Goal: Task Accomplishment & Management: Use online tool/utility

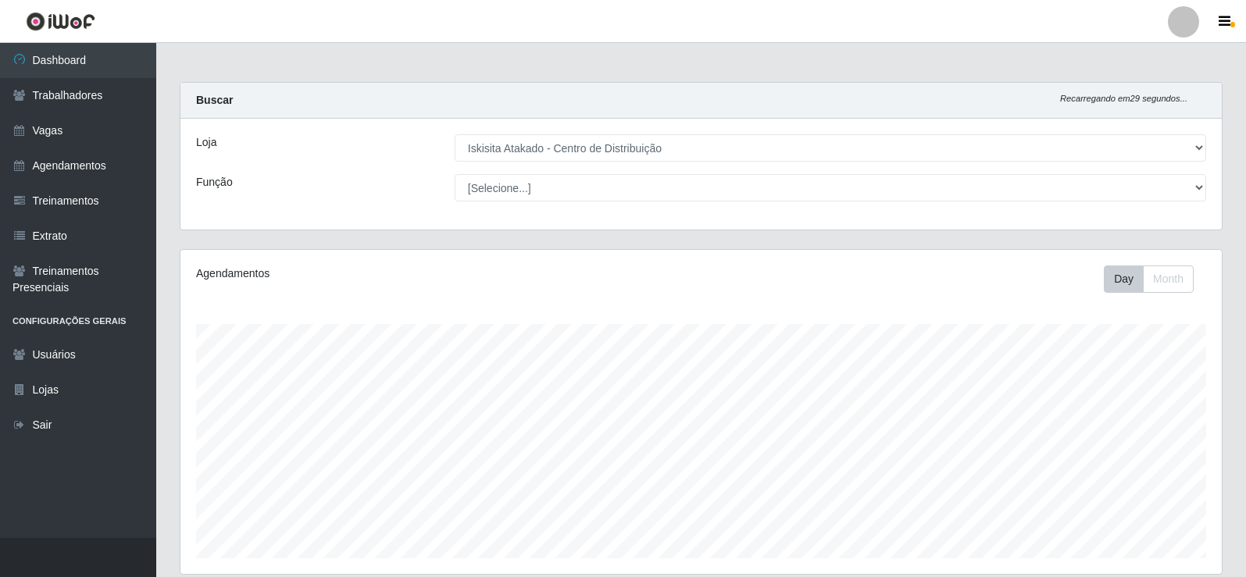
select select "425"
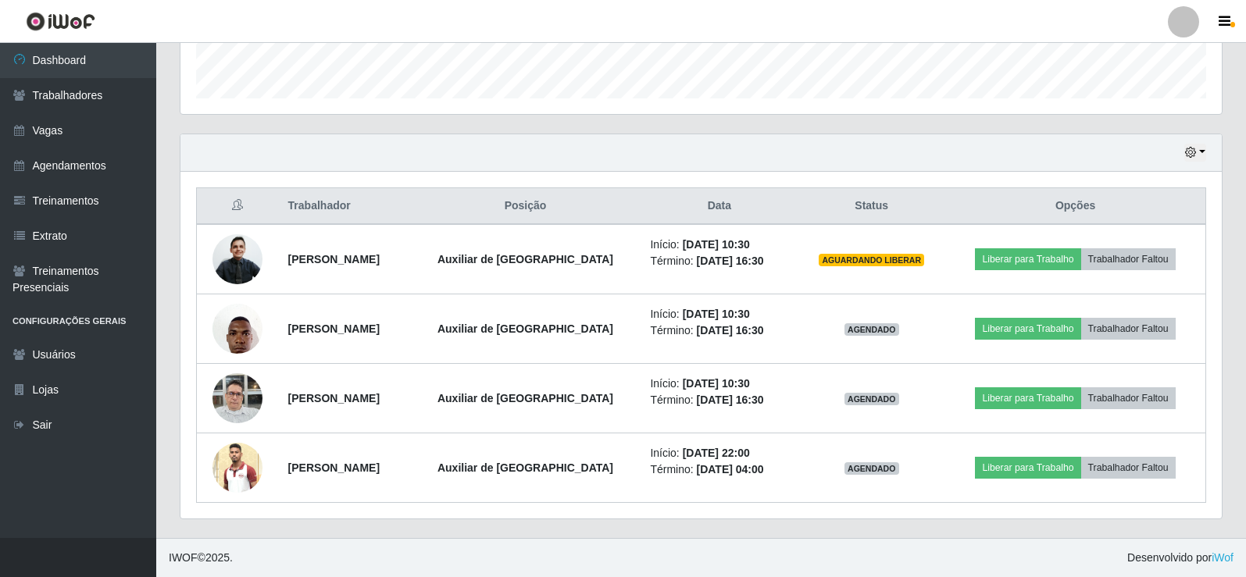
scroll to position [324, 1042]
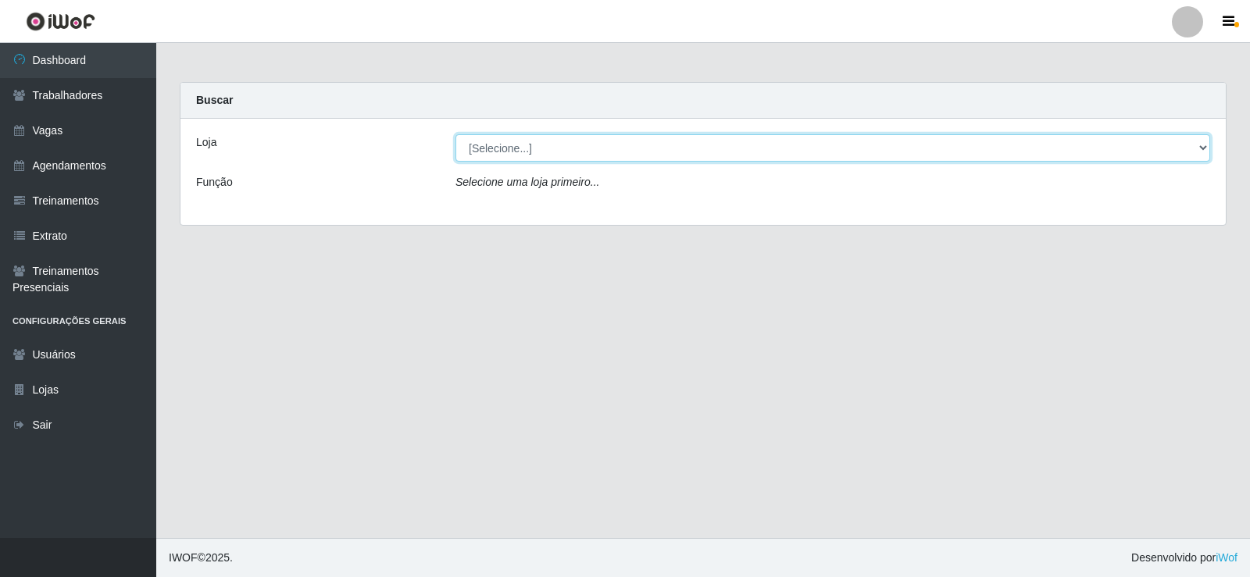
click at [563, 144] on select "[Selecione...] Iskisita Atakado - Centro de Distribuição" at bounding box center [833, 147] width 755 height 27
select select "425"
click at [456, 134] on select "[Selecione...] Iskisita Atakado - Centro de Distribuição" at bounding box center [833, 147] width 755 height 27
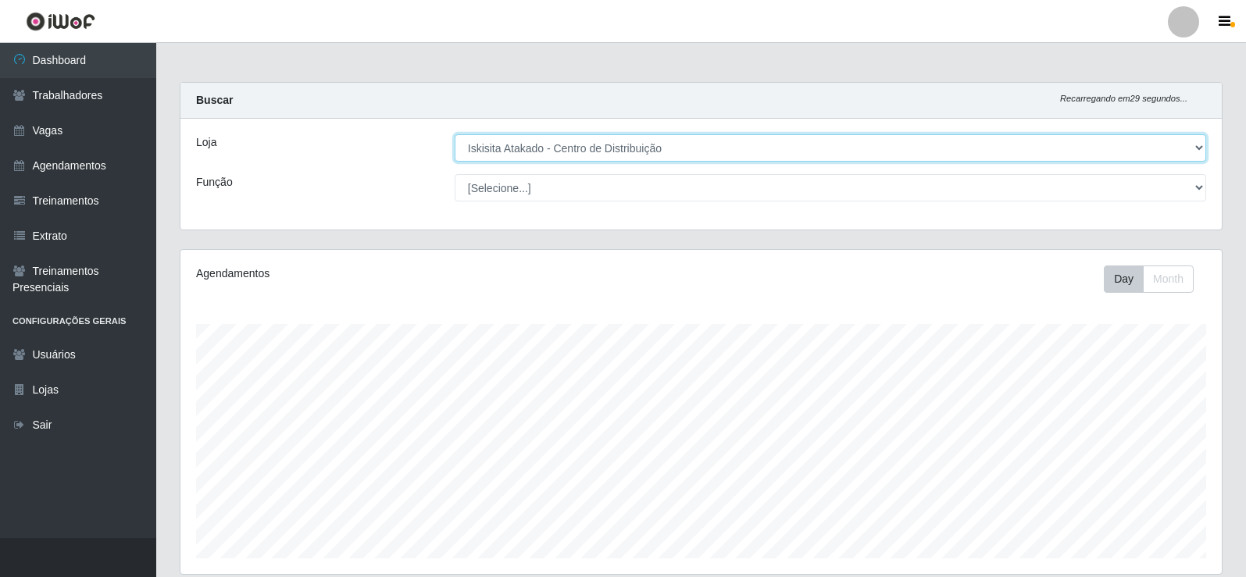
scroll to position [324, 1042]
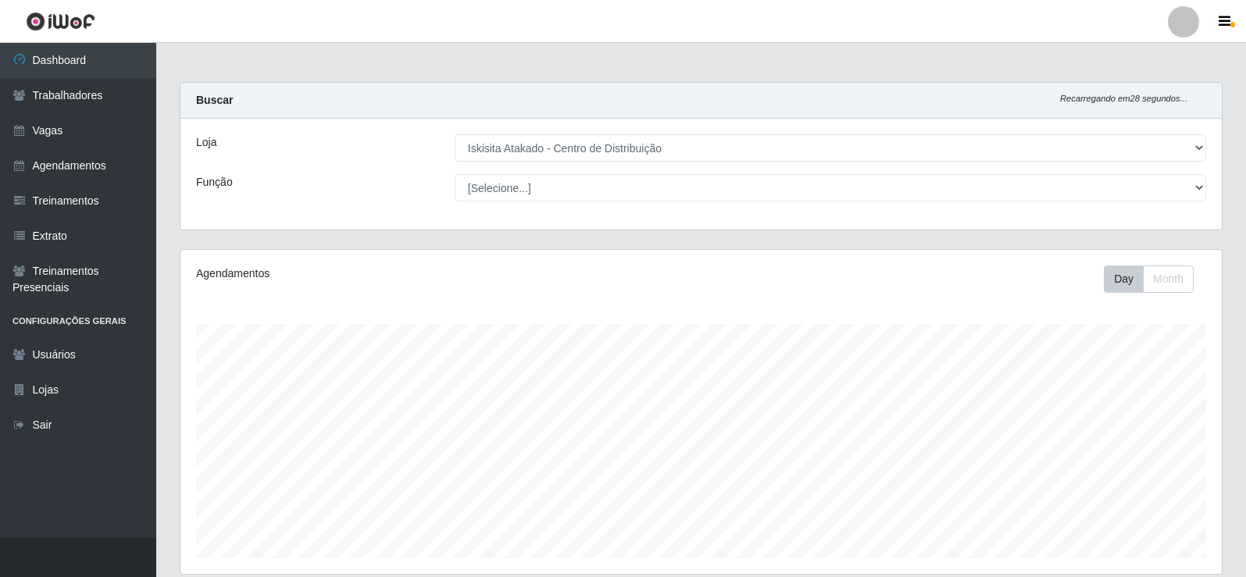
click at [455, 77] on main "Carregando... Buscar Recarregando em 28 segundos... Loja [Selecione...] Iskisit…" at bounding box center [701, 521] width 1090 height 956
click at [396, 57] on main "Carregando... Buscar Recarregando em 29 segundos... Loja [Selecione...] Iskisit…" at bounding box center [701, 521] width 1090 height 956
click at [649, 240] on div "Carregando... Buscar Recarregando em 29 segundos... Loja [Selecione...] Iskisit…" at bounding box center [701, 165] width 1067 height 167
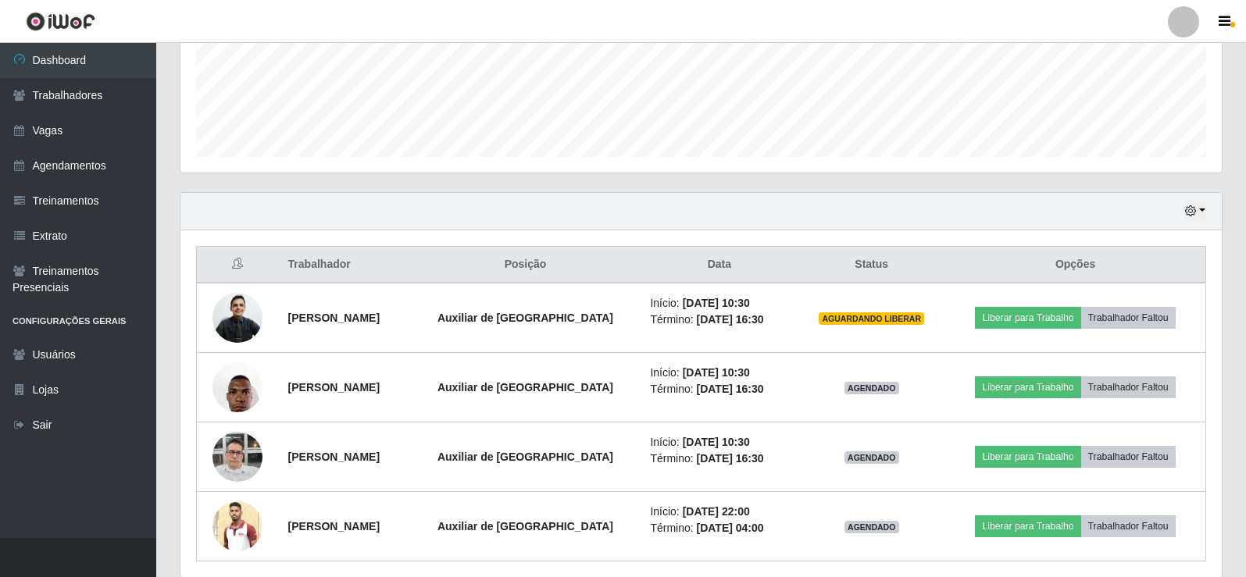
scroll to position [460, 0]
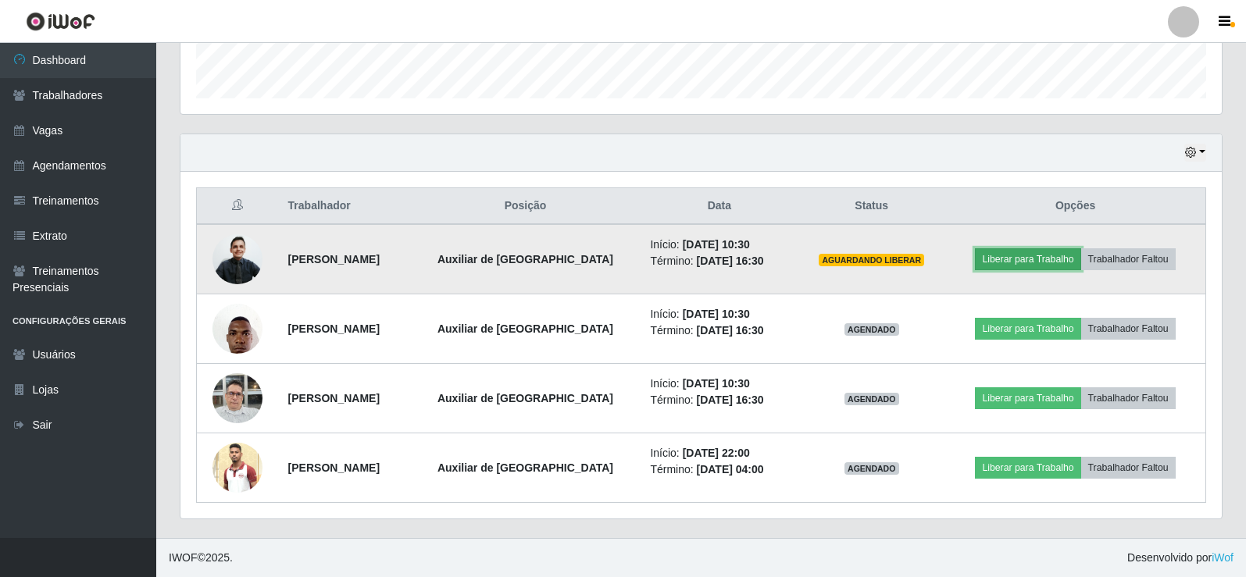
click at [1028, 254] on button "Liberar para Trabalho" at bounding box center [1027, 259] width 105 height 22
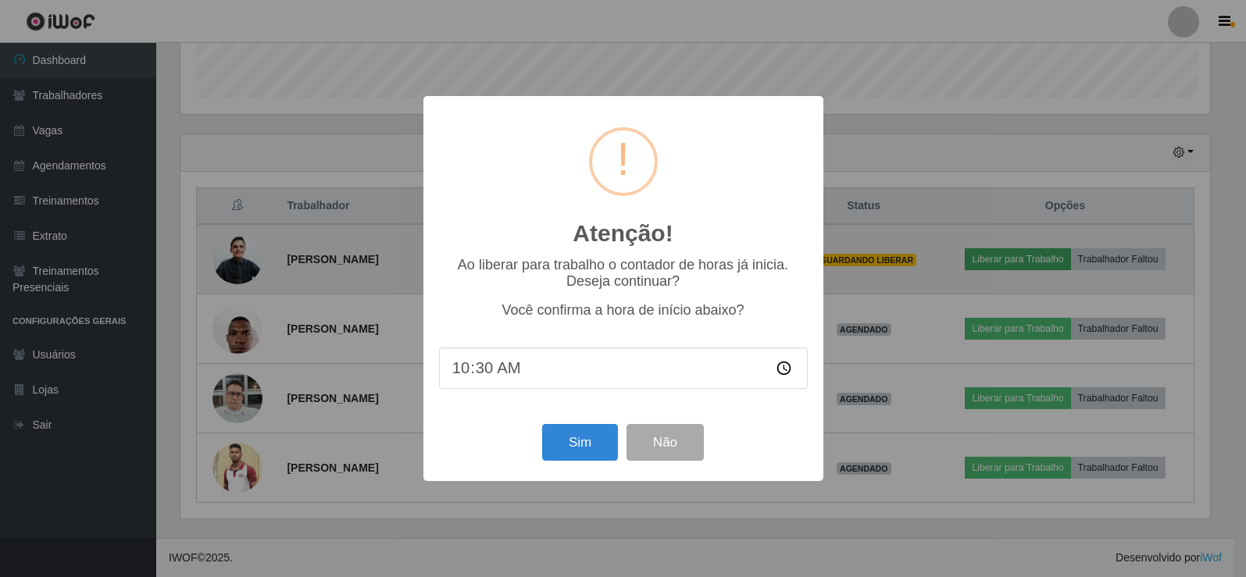
scroll to position [324, 1034]
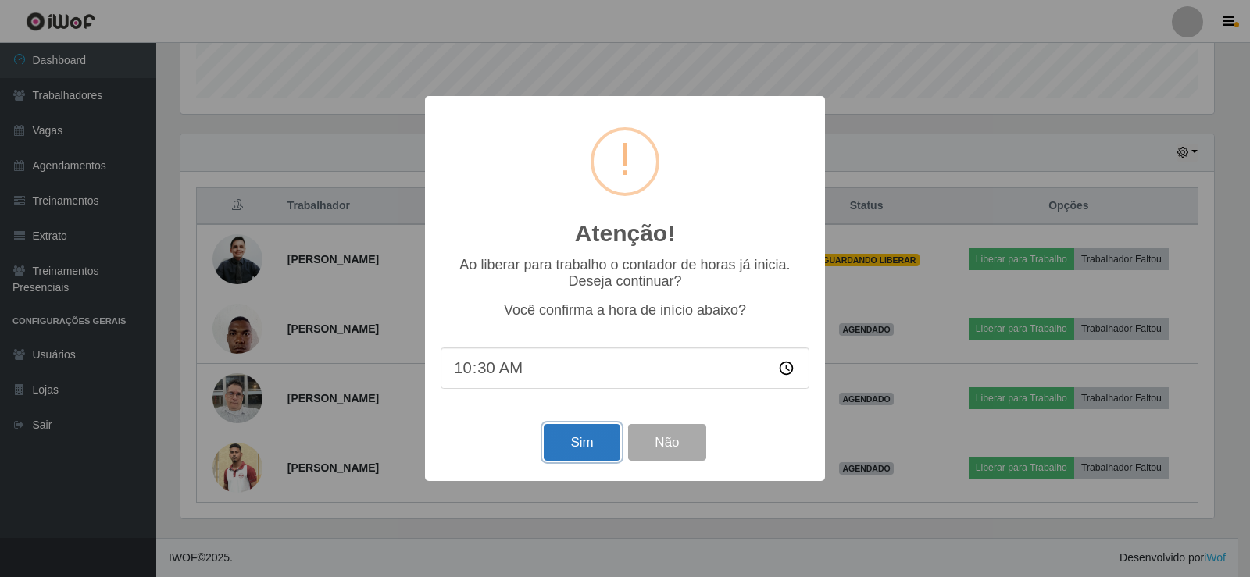
click at [569, 441] on button "Sim" at bounding box center [582, 442] width 76 height 37
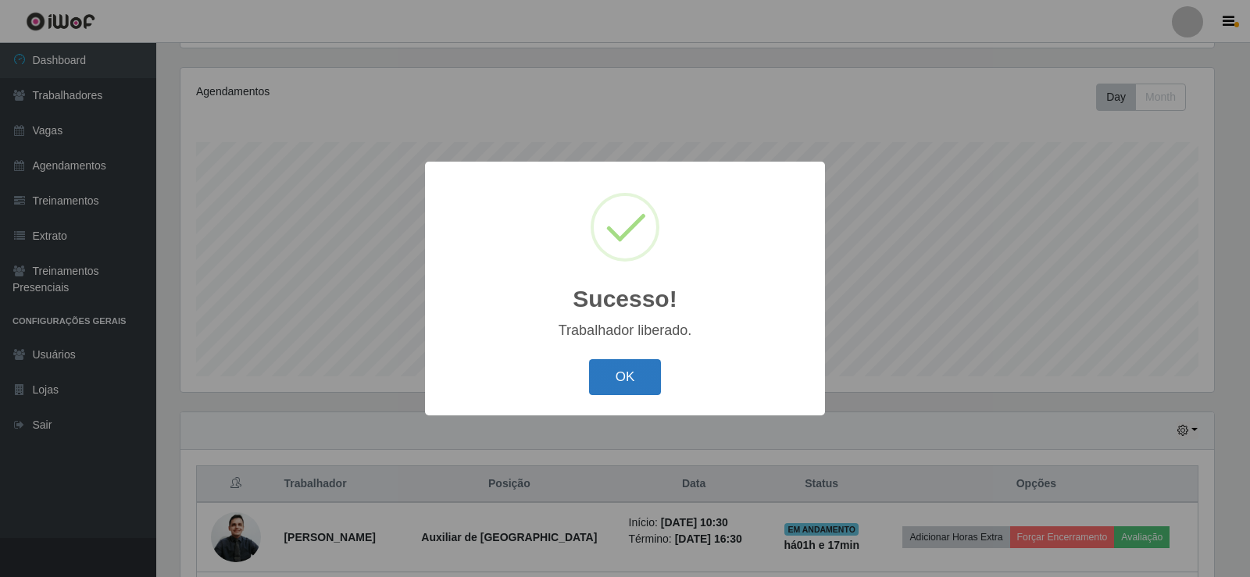
click at [636, 375] on button "OK" at bounding box center [625, 377] width 73 height 37
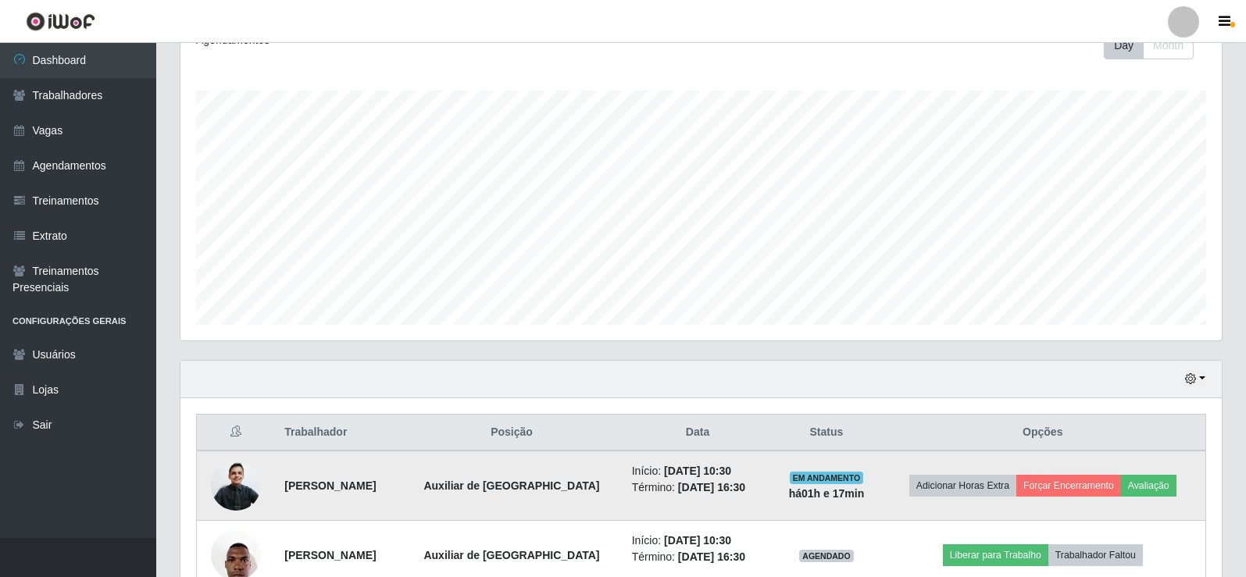
scroll to position [460, 0]
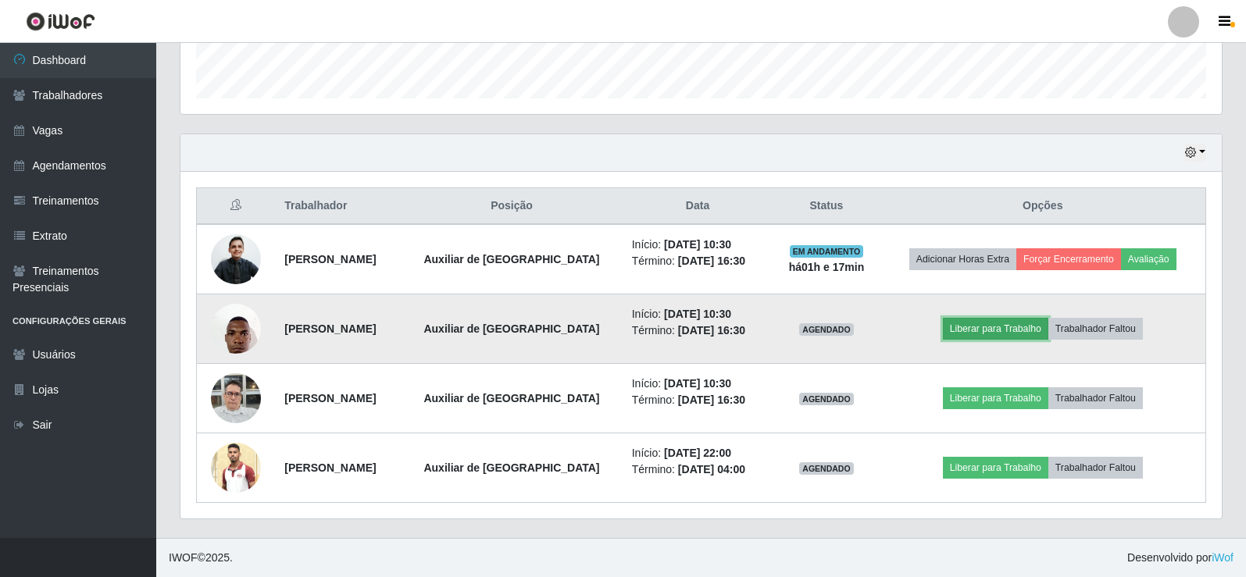
click at [1000, 327] on button "Liberar para Trabalho" at bounding box center [995, 329] width 105 height 22
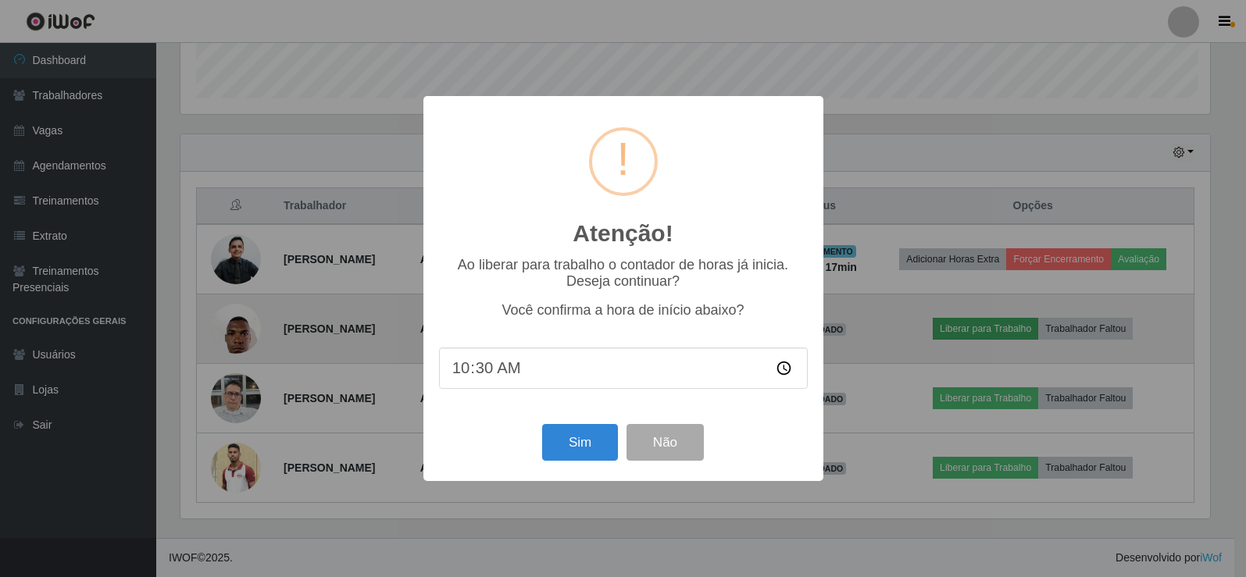
scroll to position [324, 1034]
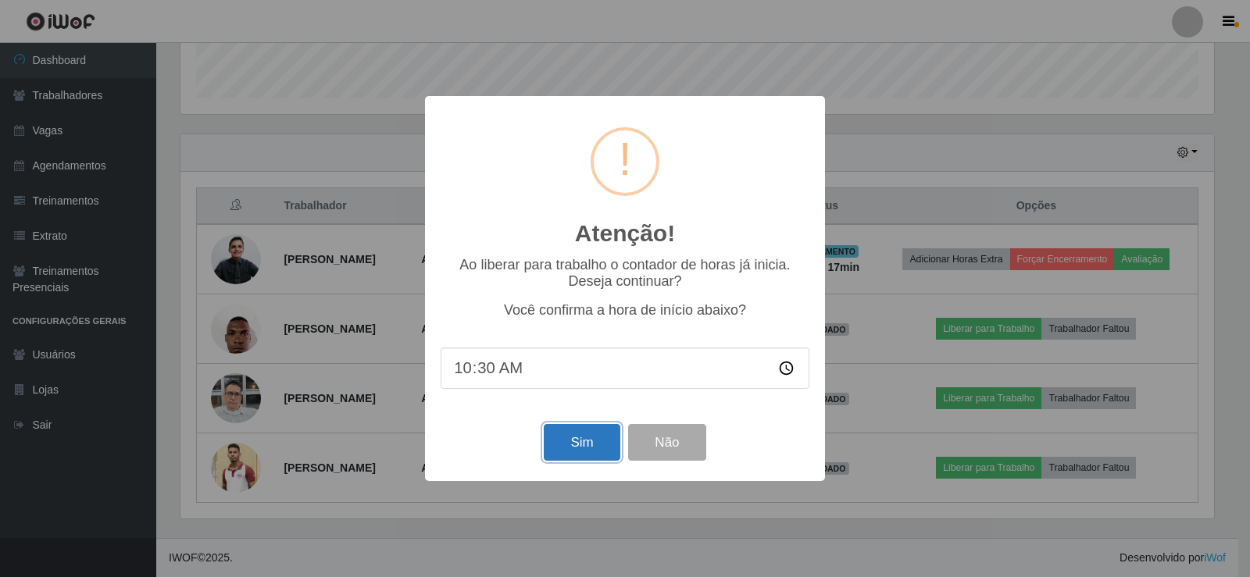
click at [588, 442] on button "Sim" at bounding box center [582, 442] width 76 height 37
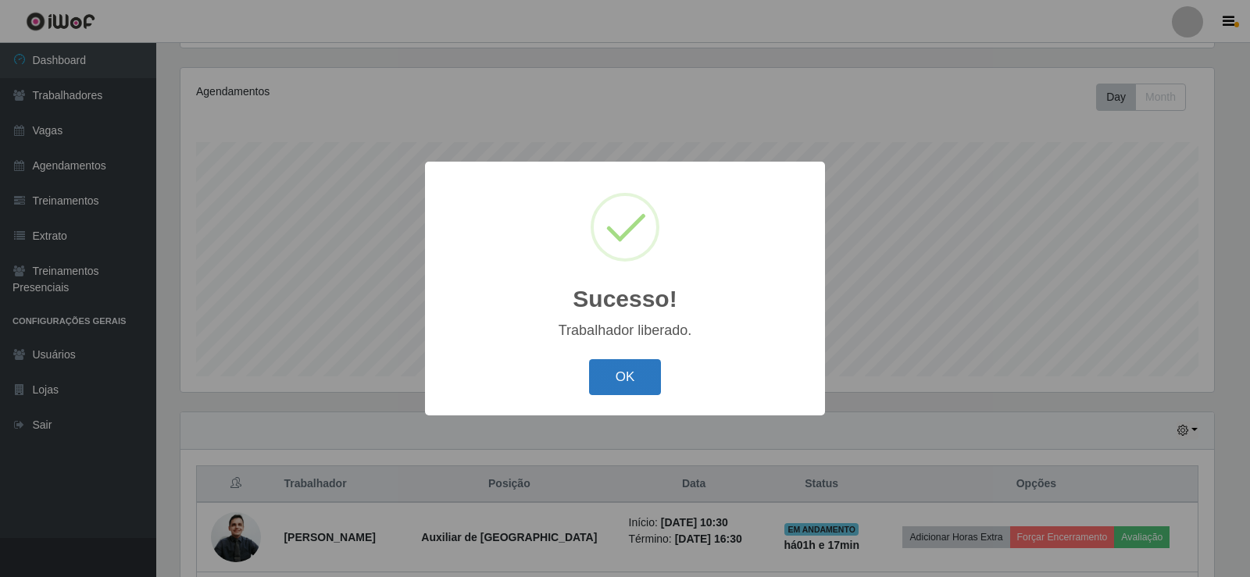
click at [630, 381] on button "OK" at bounding box center [625, 377] width 73 height 37
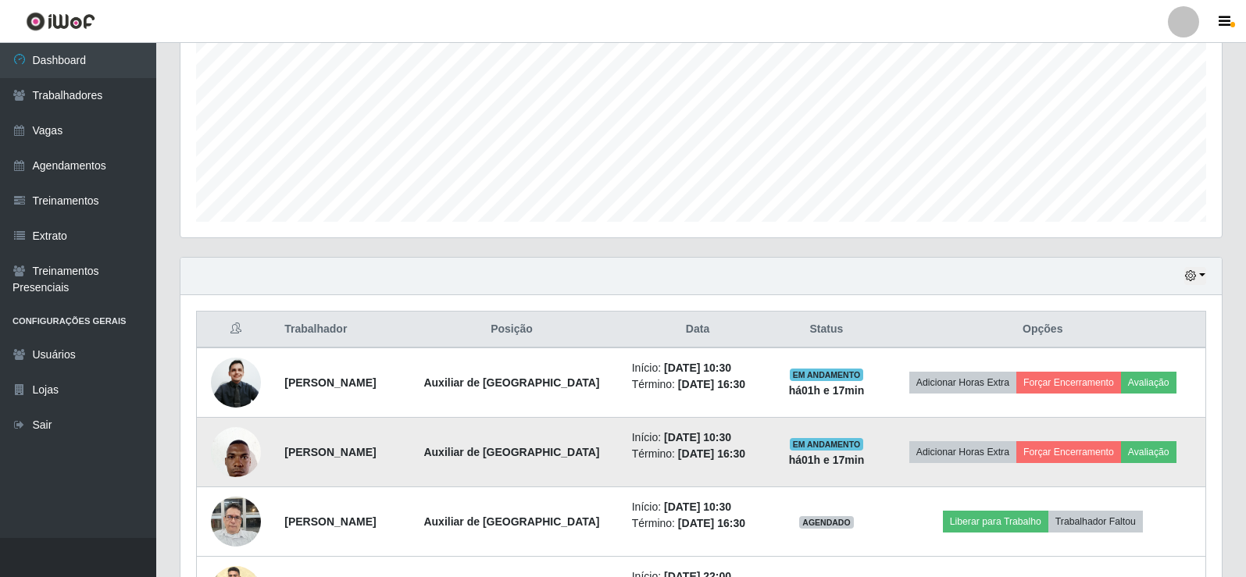
scroll to position [460, 0]
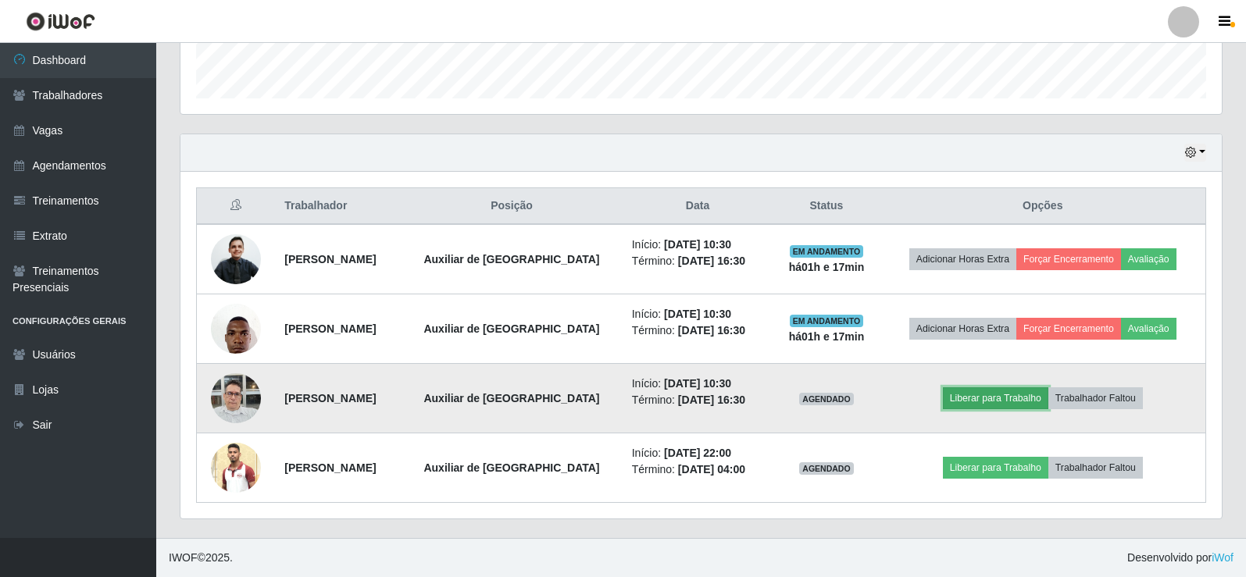
click at [990, 395] on button "Liberar para Trabalho" at bounding box center [995, 399] width 105 height 22
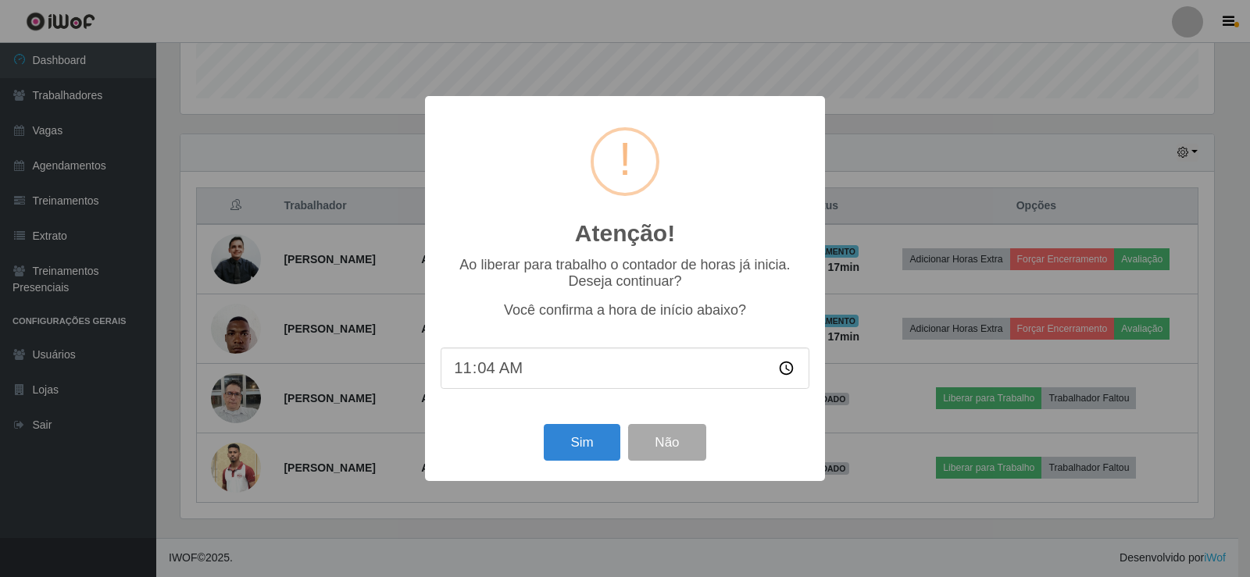
type input "11:45"
click at [574, 456] on button "Sim" at bounding box center [582, 442] width 76 height 37
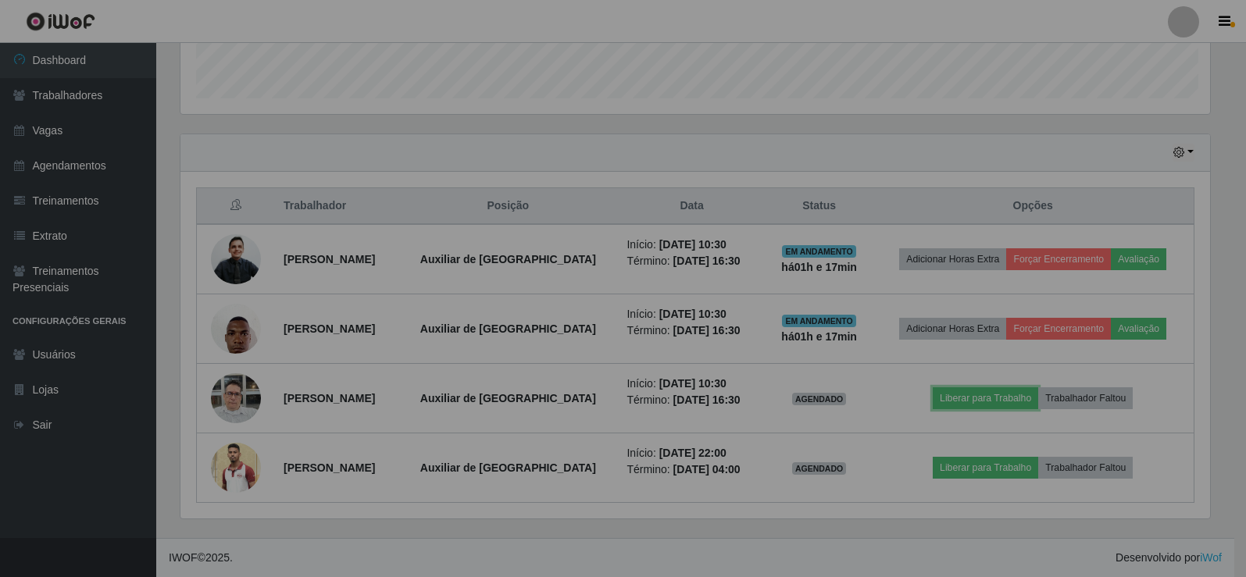
scroll to position [324, 1042]
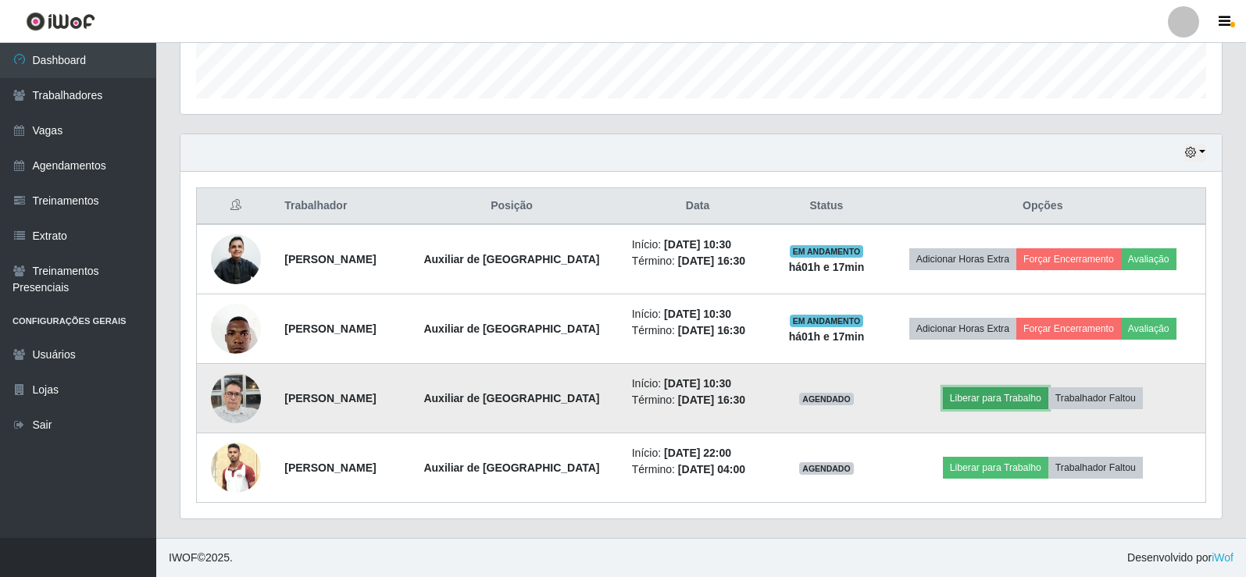
click at [1007, 401] on button "Liberar para Trabalho" at bounding box center [995, 399] width 105 height 22
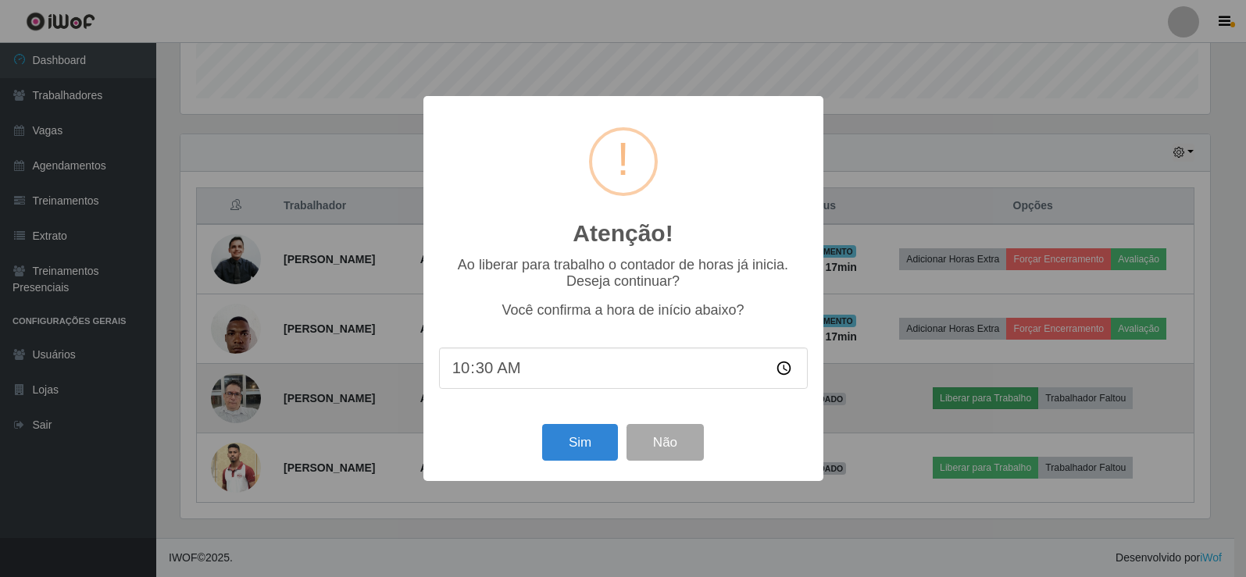
scroll to position [324, 1034]
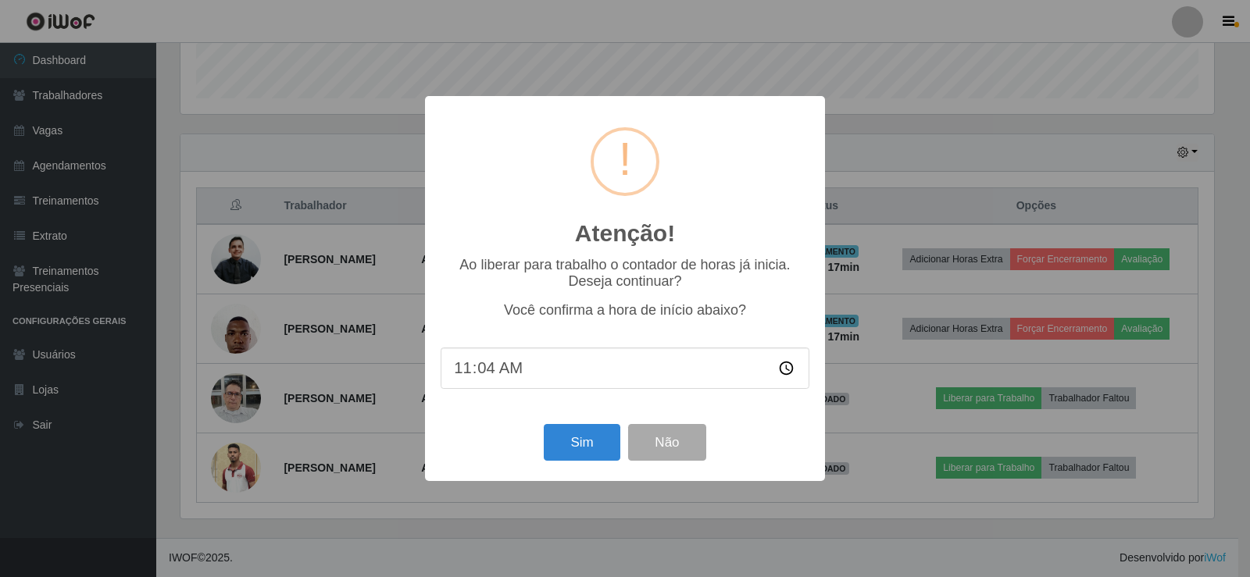
type input "11:45"
click at [565, 450] on button "Sim" at bounding box center [582, 442] width 76 height 37
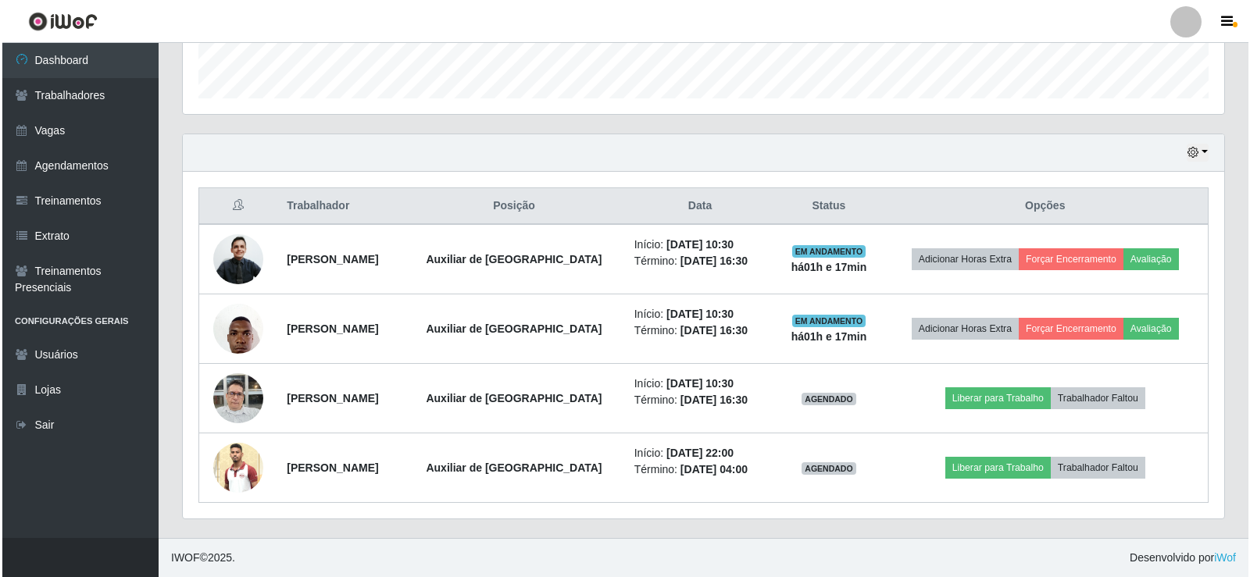
scroll to position [0, 0]
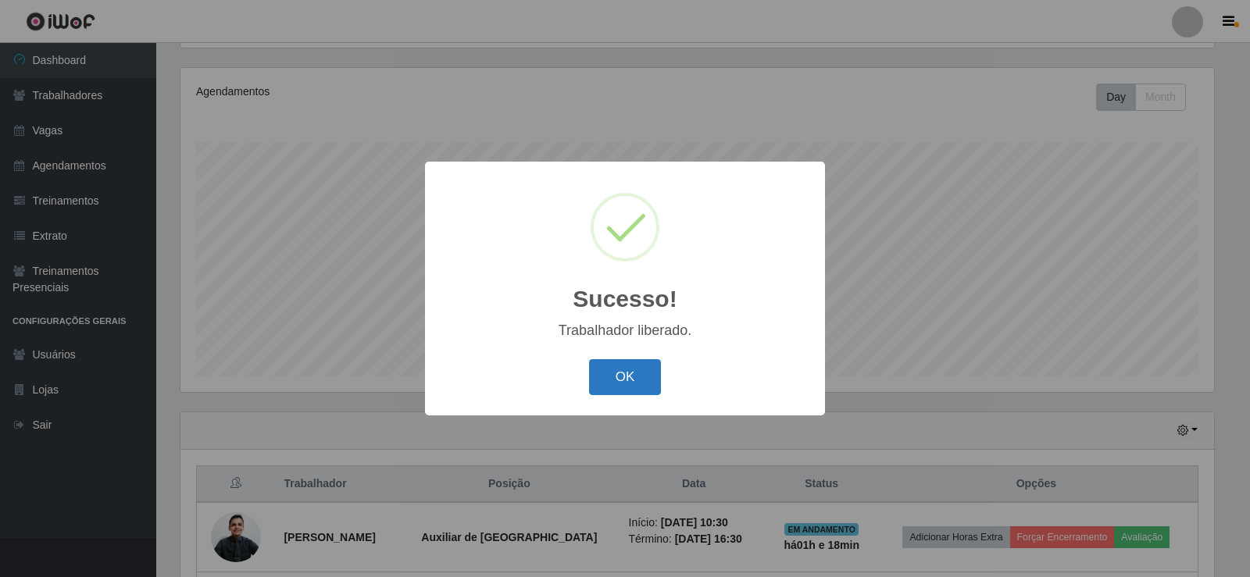
drag, startPoint x: 641, startPoint y: 389, endPoint x: 637, endPoint y: 371, distance: 18.4
click at [641, 388] on button "OK" at bounding box center [625, 377] width 73 height 37
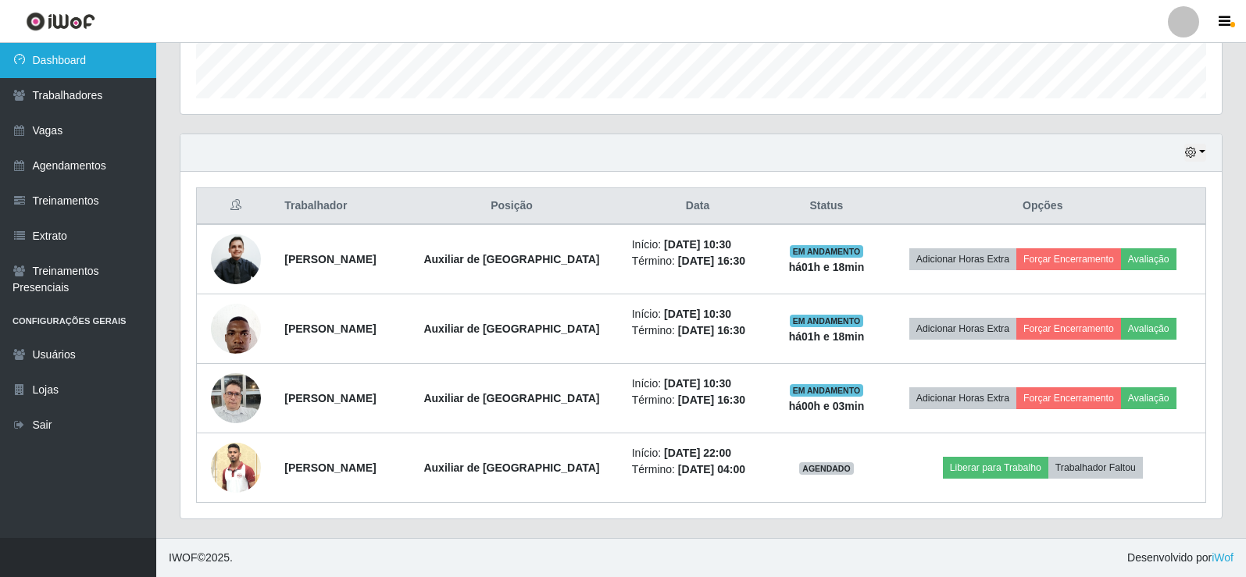
click at [61, 55] on link "Dashboard" at bounding box center [78, 60] width 156 height 35
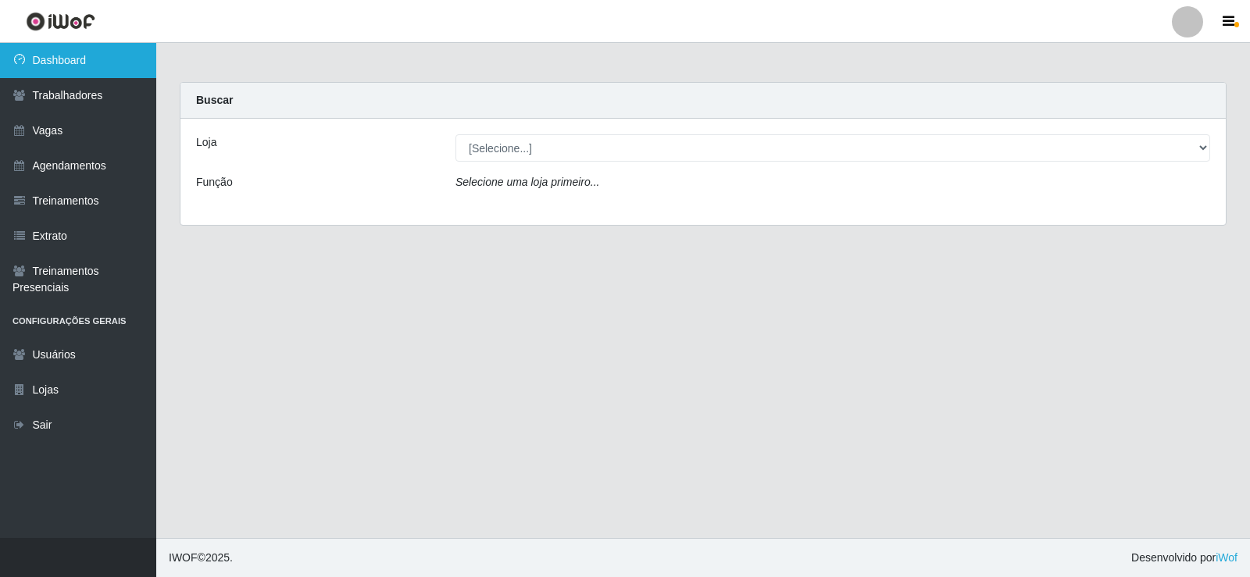
click at [63, 59] on link "Dashboard" at bounding box center [78, 60] width 156 height 35
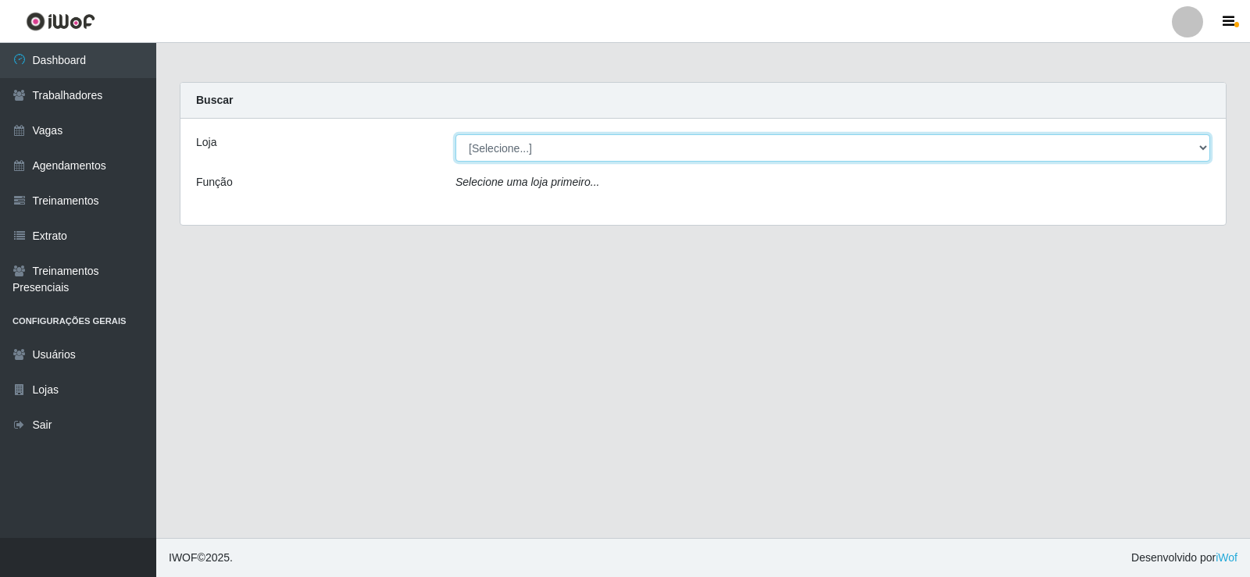
click at [484, 150] on select "[Selecione...] Iskisita Atakado - Centro de Distribuição" at bounding box center [833, 147] width 755 height 27
select select "425"
click at [456, 134] on select "[Selecione...] Iskisita Atakado - Centro de Distribuição" at bounding box center [833, 147] width 755 height 27
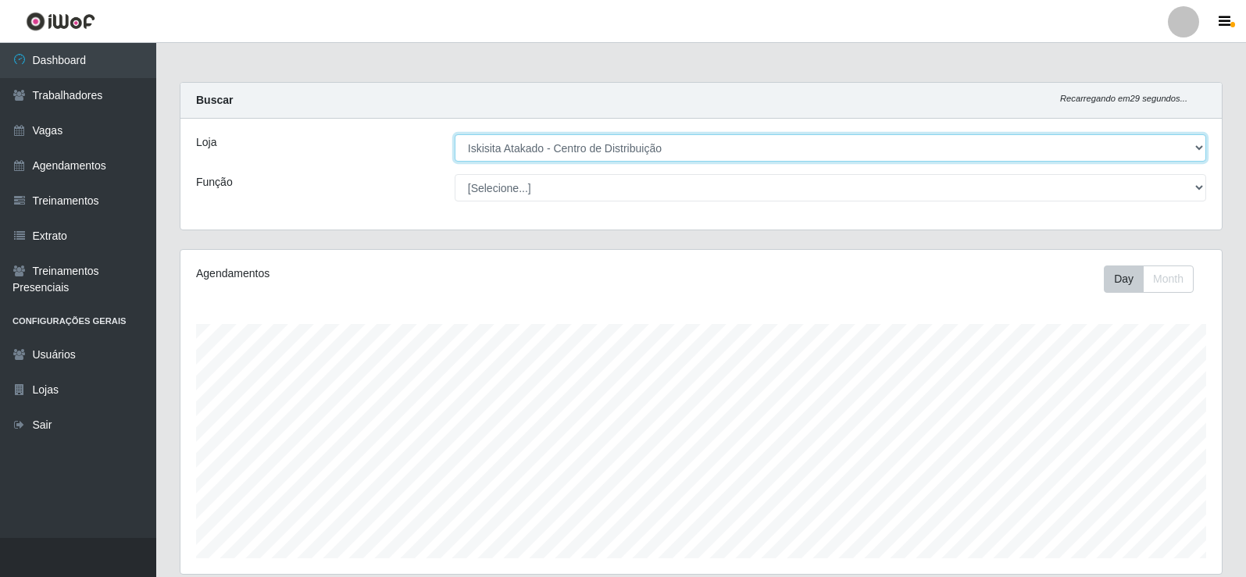
scroll to position [324, 1042]
